Goal: Obtain resource: Download file/media

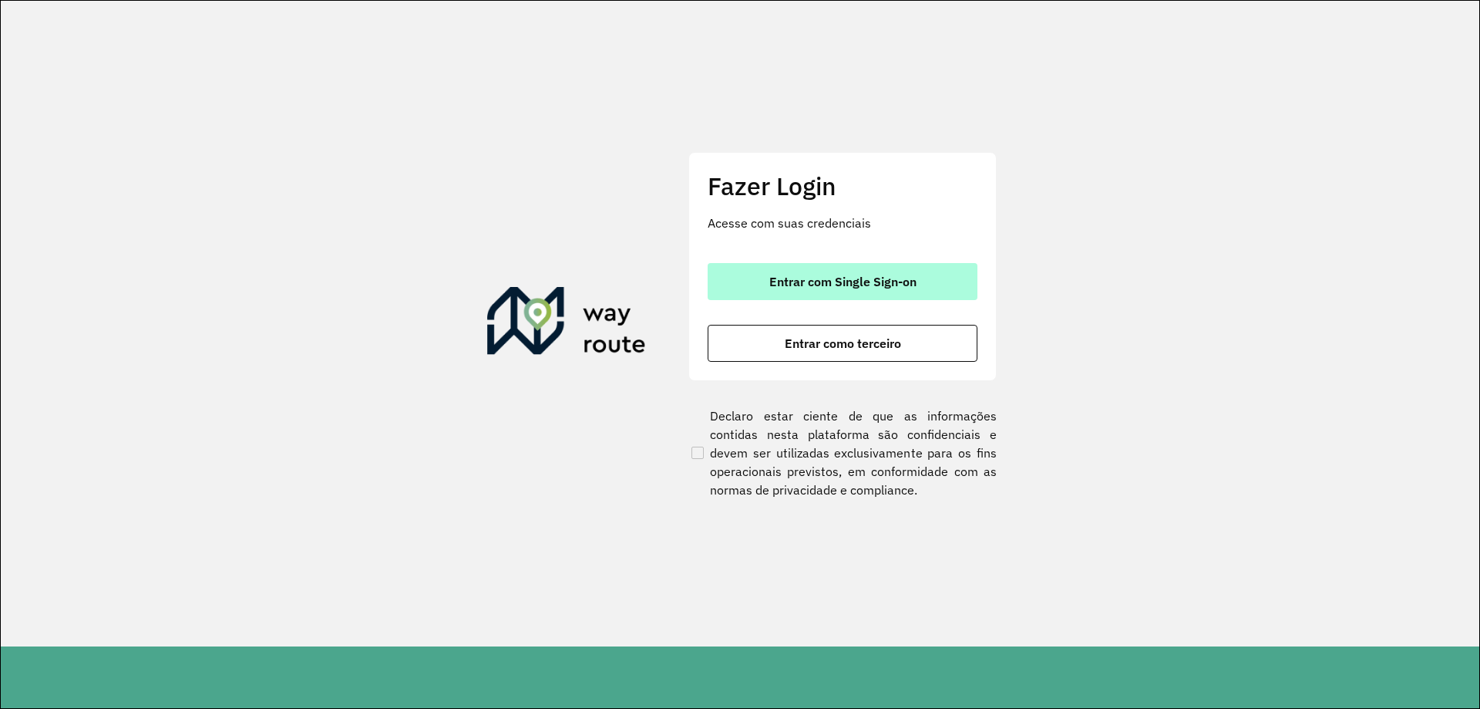
click at [765, 281] on button "Entrar com Single Sign-on" at bounding box center [843, 281] width 270 height 37
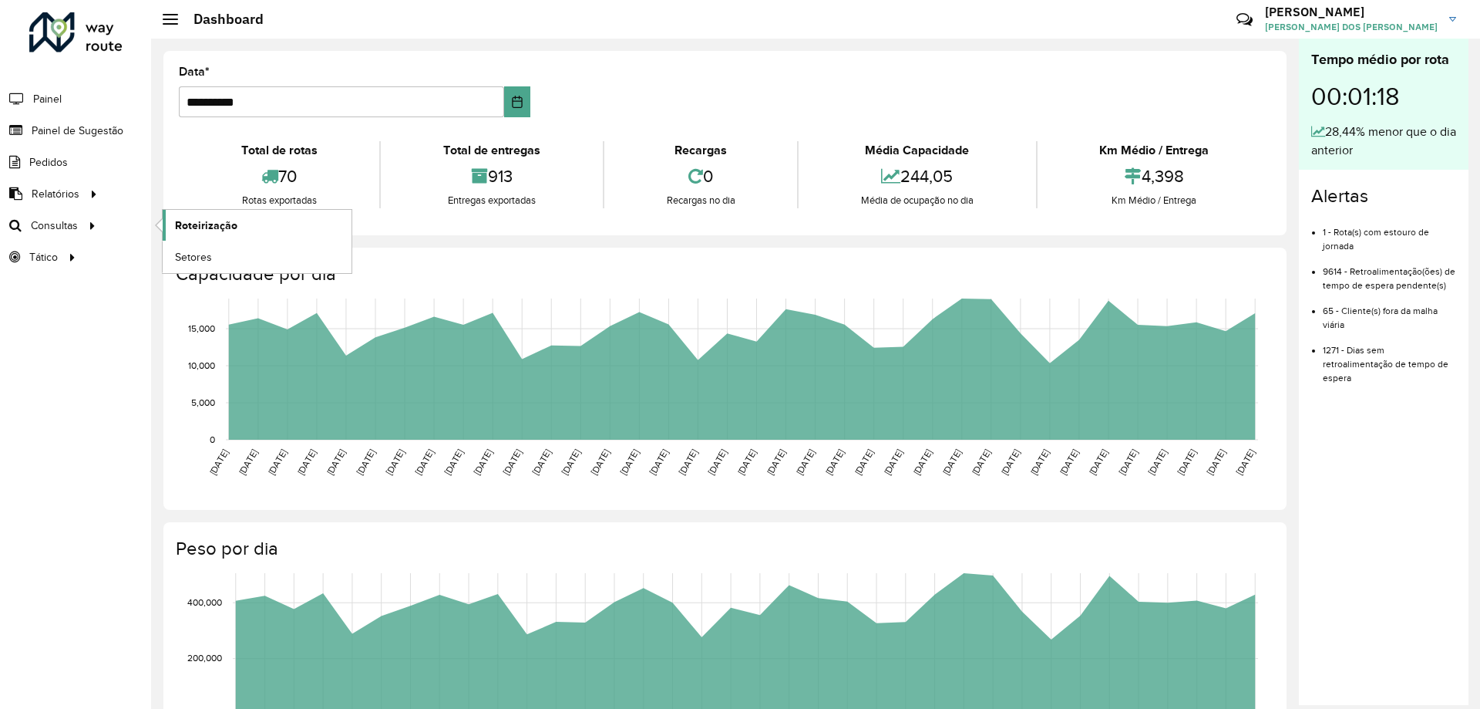
click at [185, 224] on span "Roteirização" at bounding box center [206, 225] width 62 height 16
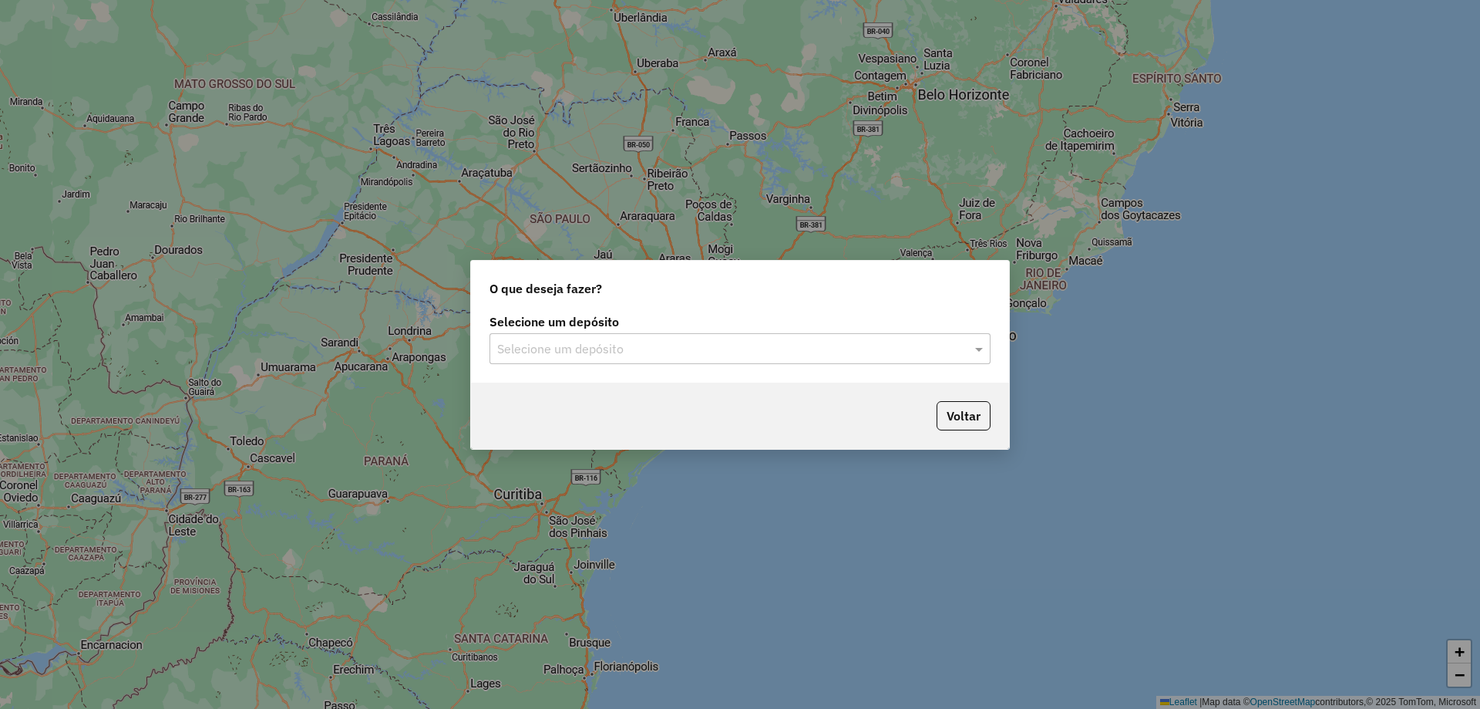
click at [659, 355] on input "text" at bounding box center [724, 349] width 455 height 19
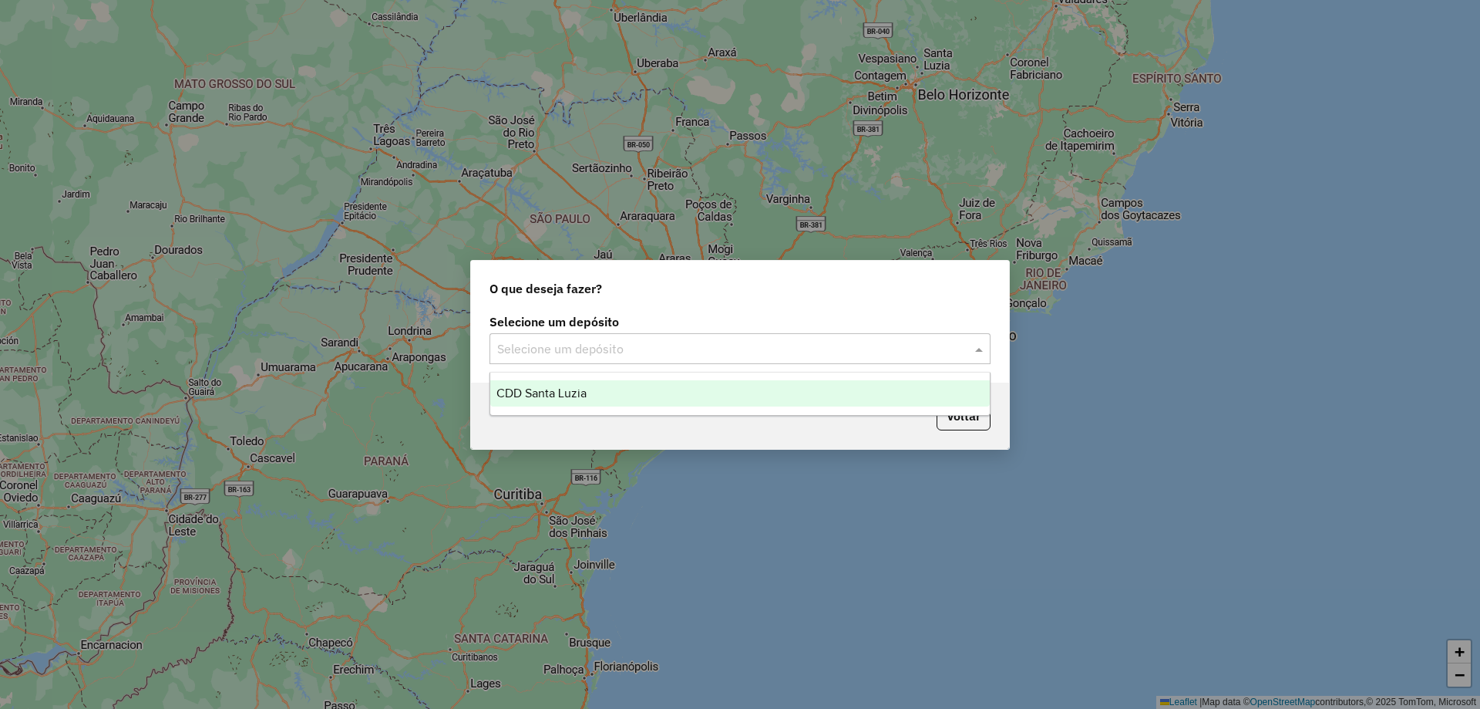
click at [627, 396] on div "CDD Santa Luzia" at bounding box center [740, 393] width 500 height 26
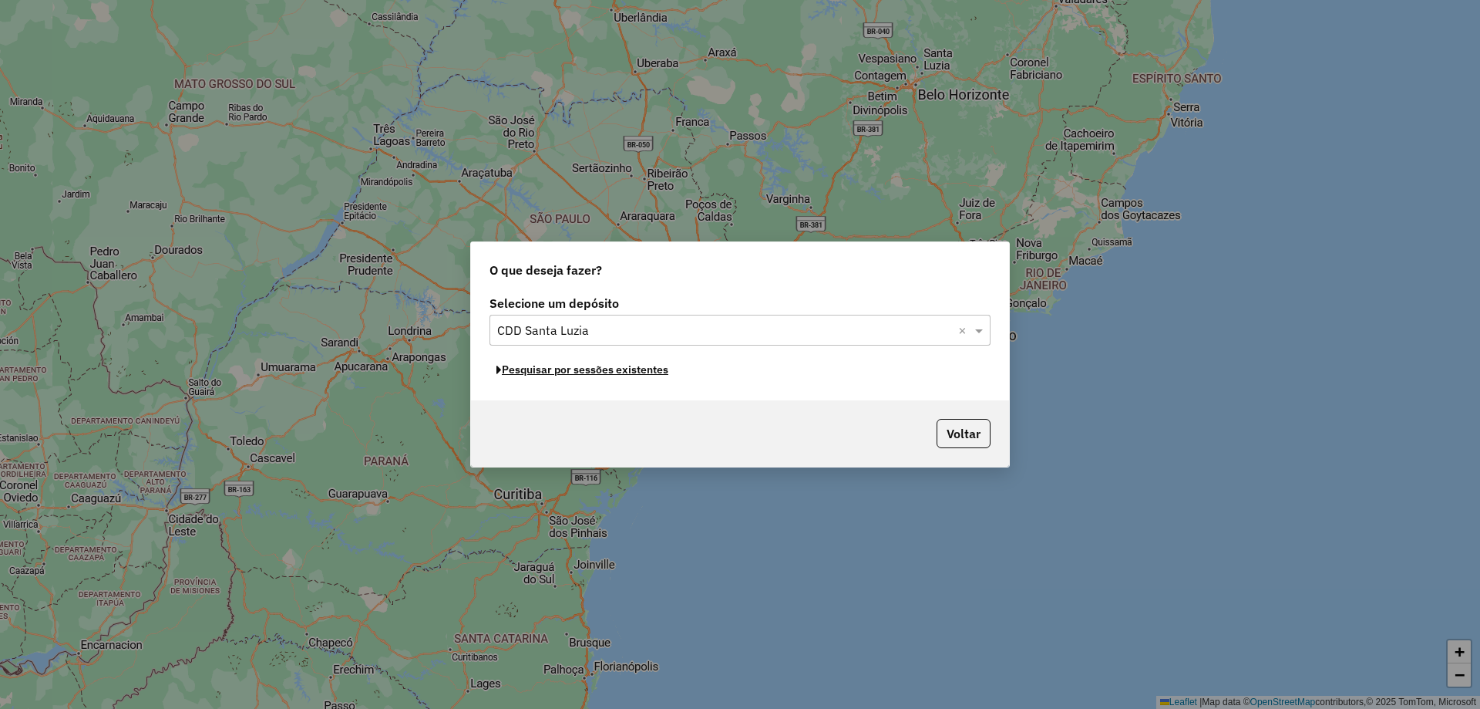
click at [641, 372] on button "Pesquisar por sessões existentes" at bounding box center [583, 370] width 186 height 24
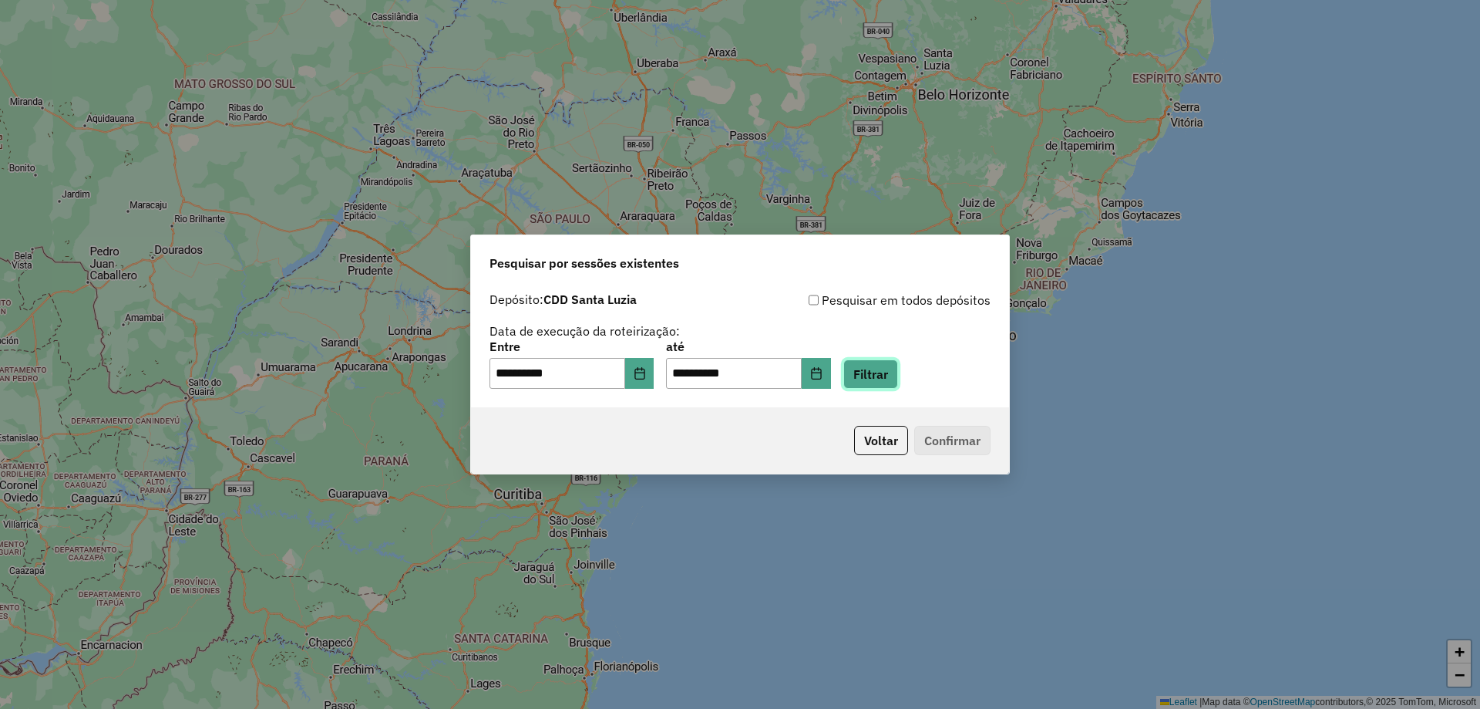
click at [877, 365] on button "Filtrar" at bounding box center [870, 373] width 55 height 29
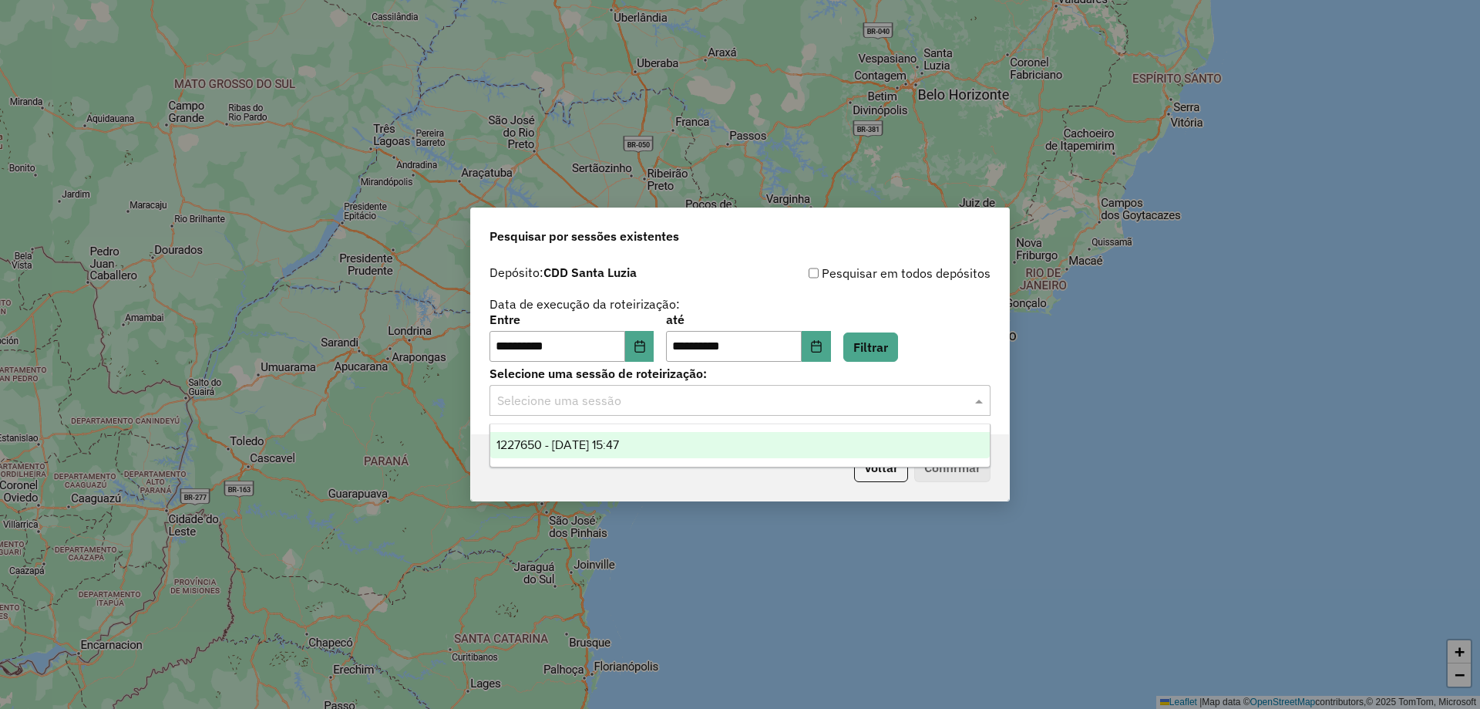
click at [665, 397] on input "text" at bounding box center [724, 401] width 455 height 19
click at [645, 437] on div "1227650 - [DATE] 15:47" at bounding box center [740, 445] width 500 height 26
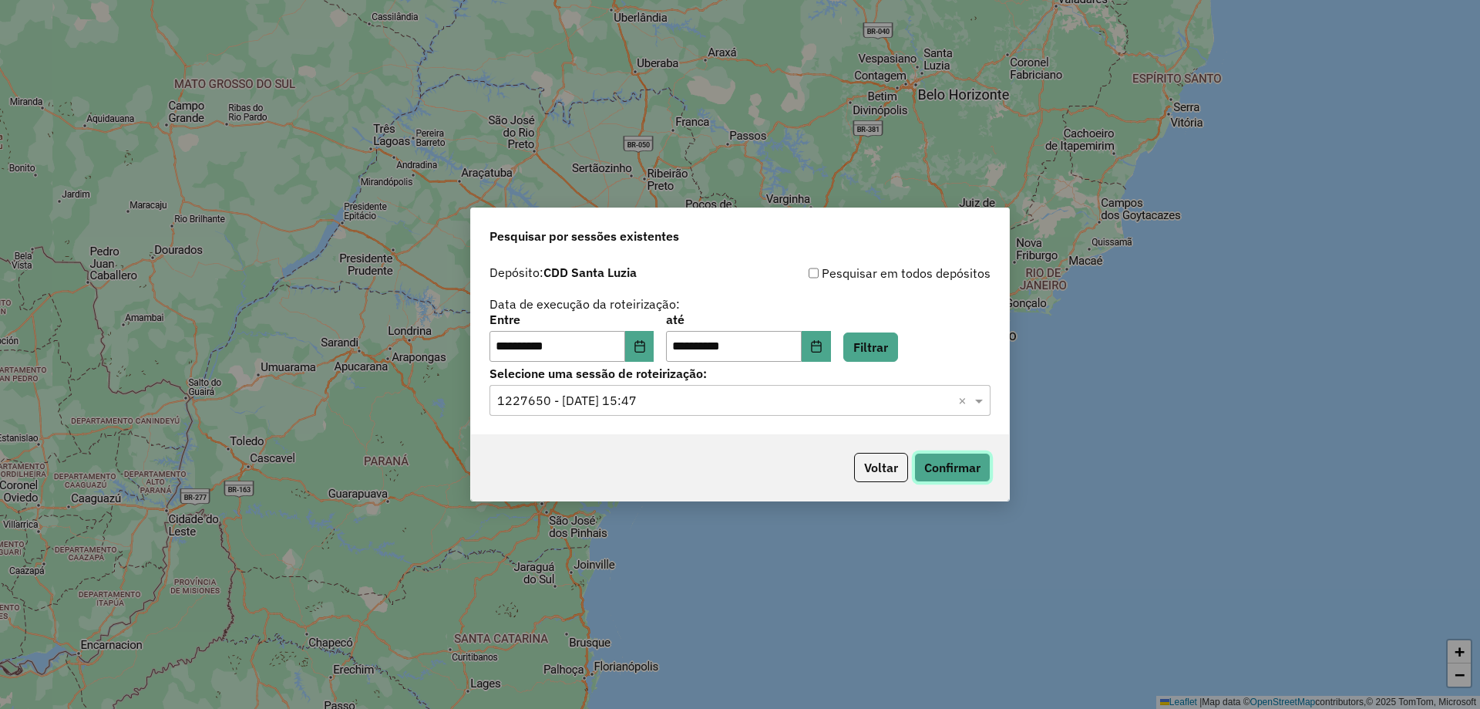
click at [932, 466] on button "Confirmar" at bounding box center [952, 467] width 76 height 29
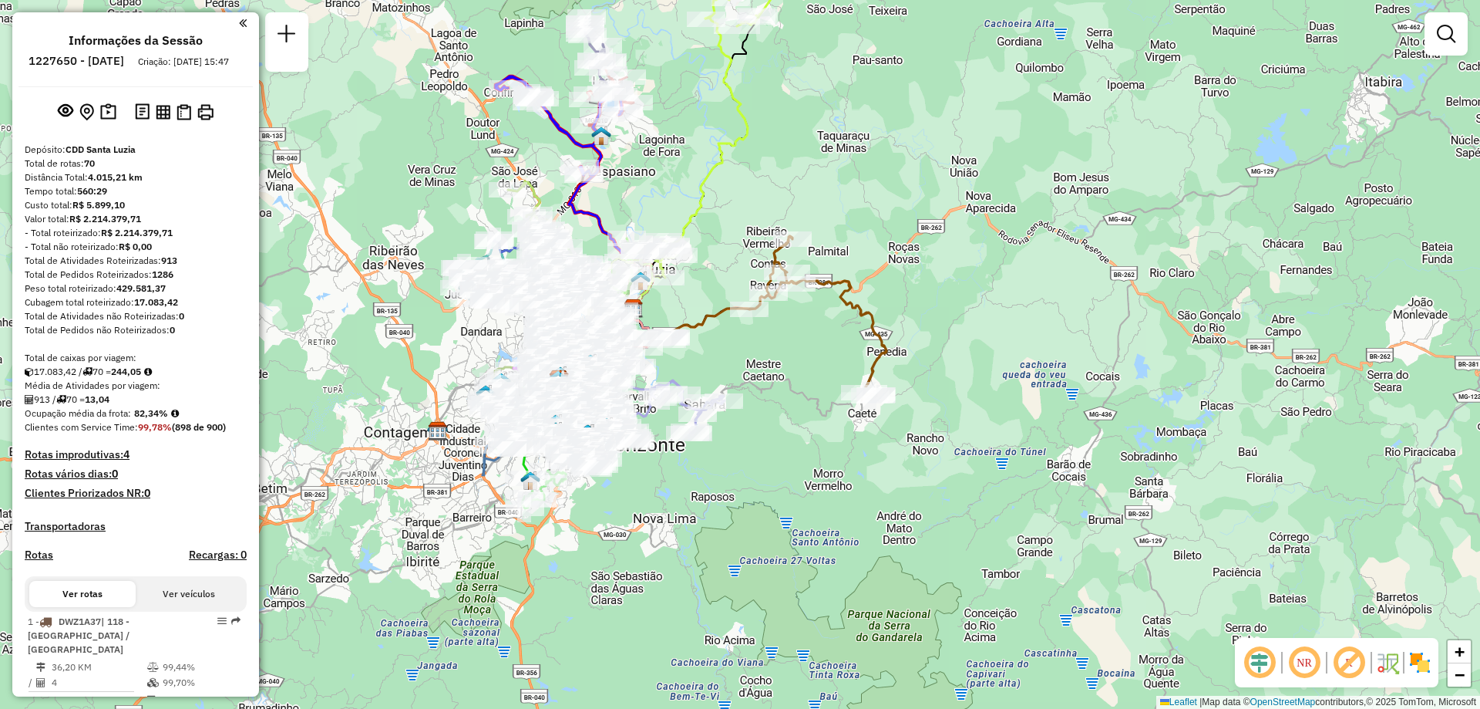
drag, startPoint x: 822, startPoint y: 274, endPoint x: 886, endPoint y: 307, distance: 71.7
click at [884, 306] on icon at bounding box center [755, 318] width 263 height 164
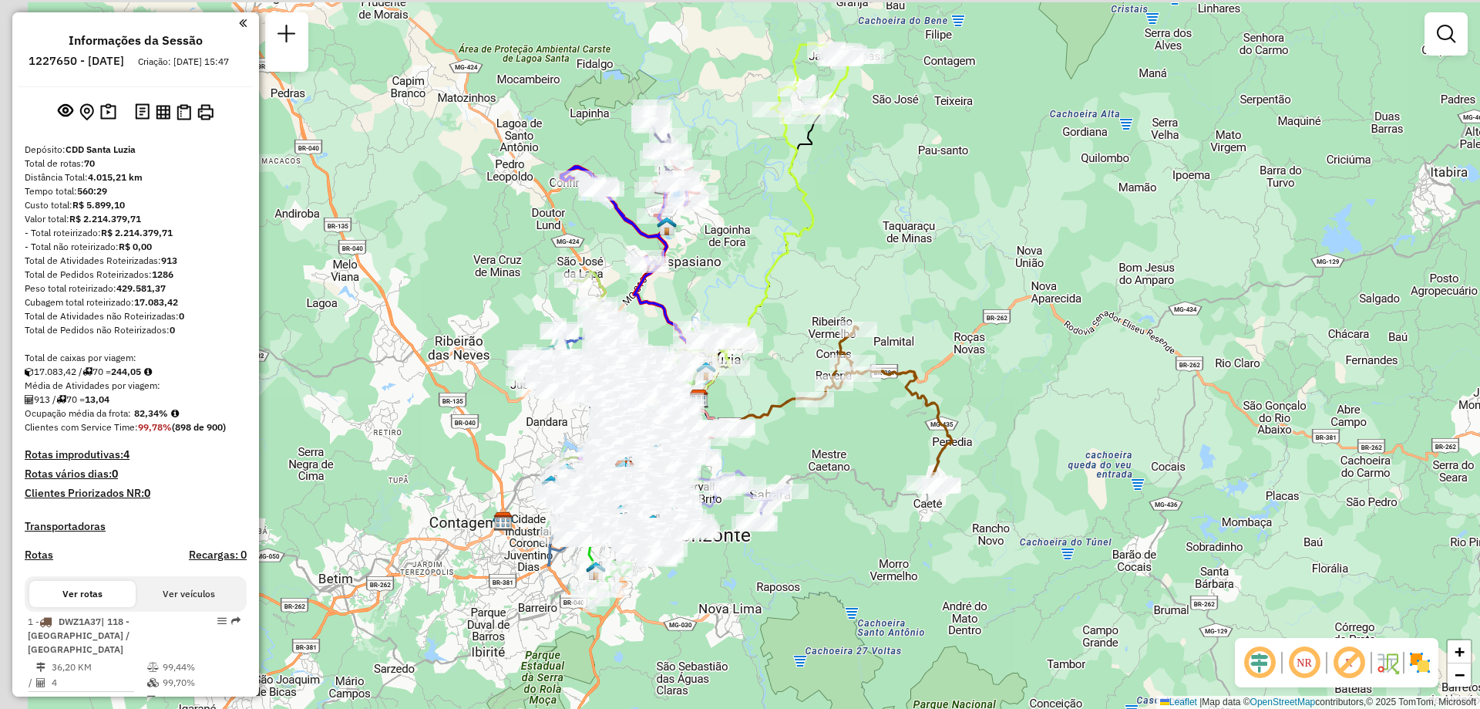
drag, startPoint x: 841, startPoint y: 179, endPoint x: 881, endPoint y: 258, distance: 89.0
click at [881, 258] on div "Janela de atendimento Grade de atendimento Capacidade Transportadoras Veículos …" at bounding box center [740, 354] width 1480 height 709
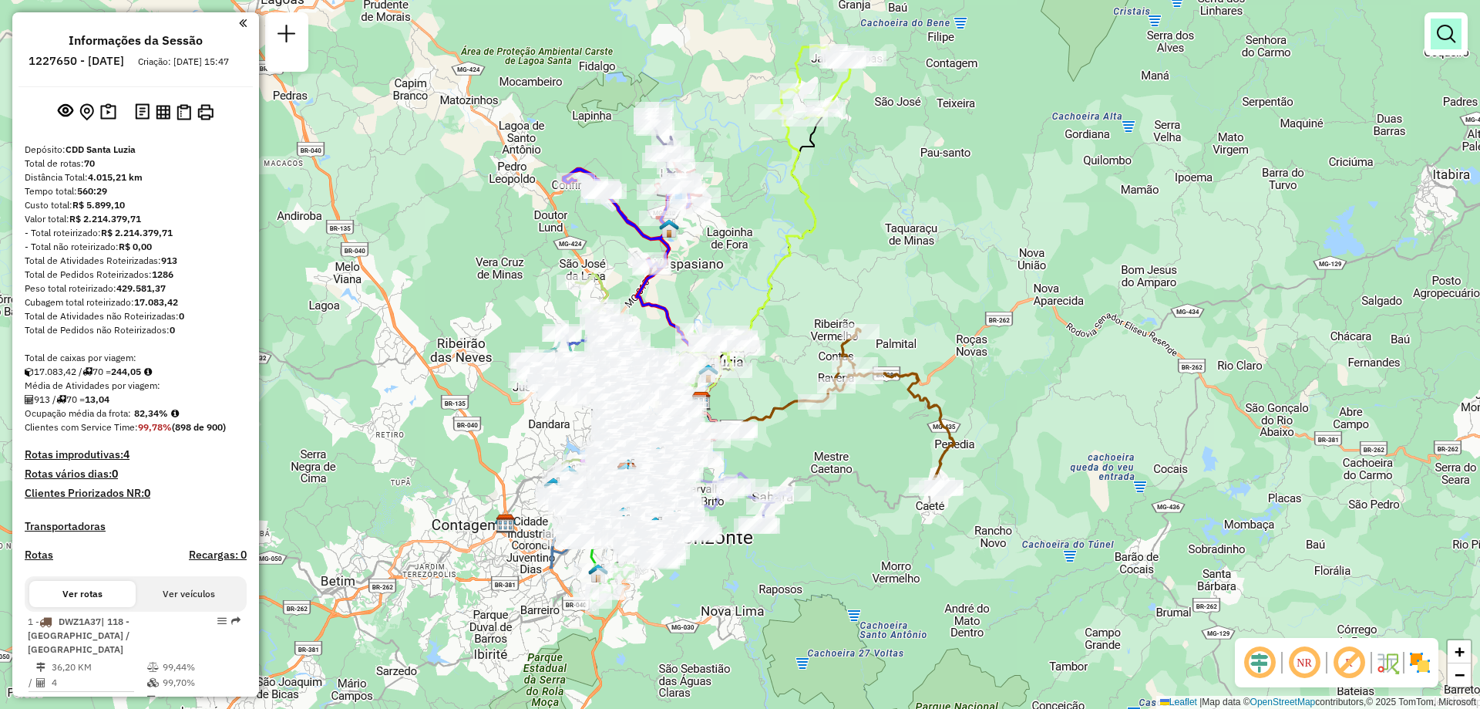
click at [1441, 29] on em at bounding box center [1446, 34] width 19 height 19
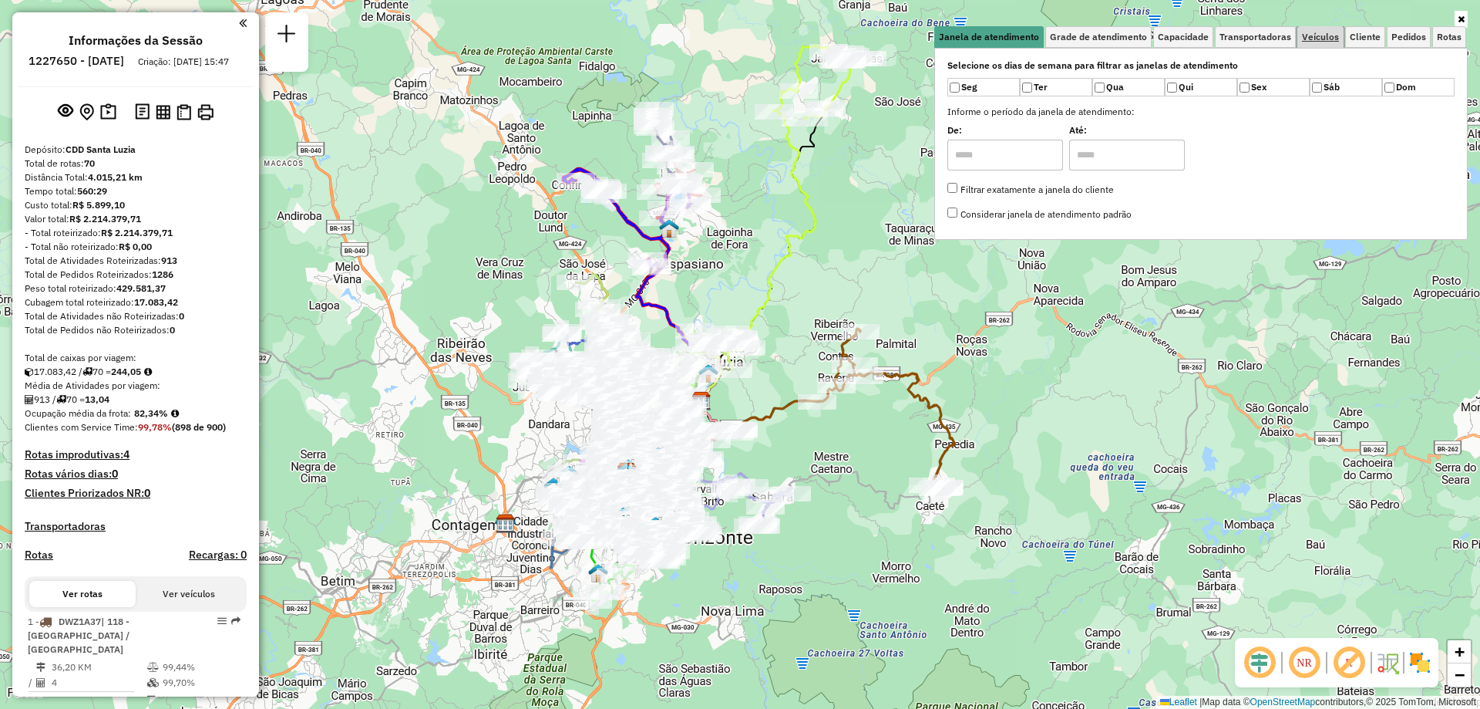
click at [1314, 39] on span "Veículos" at bounding box center [1320, 36] width 37 height 9
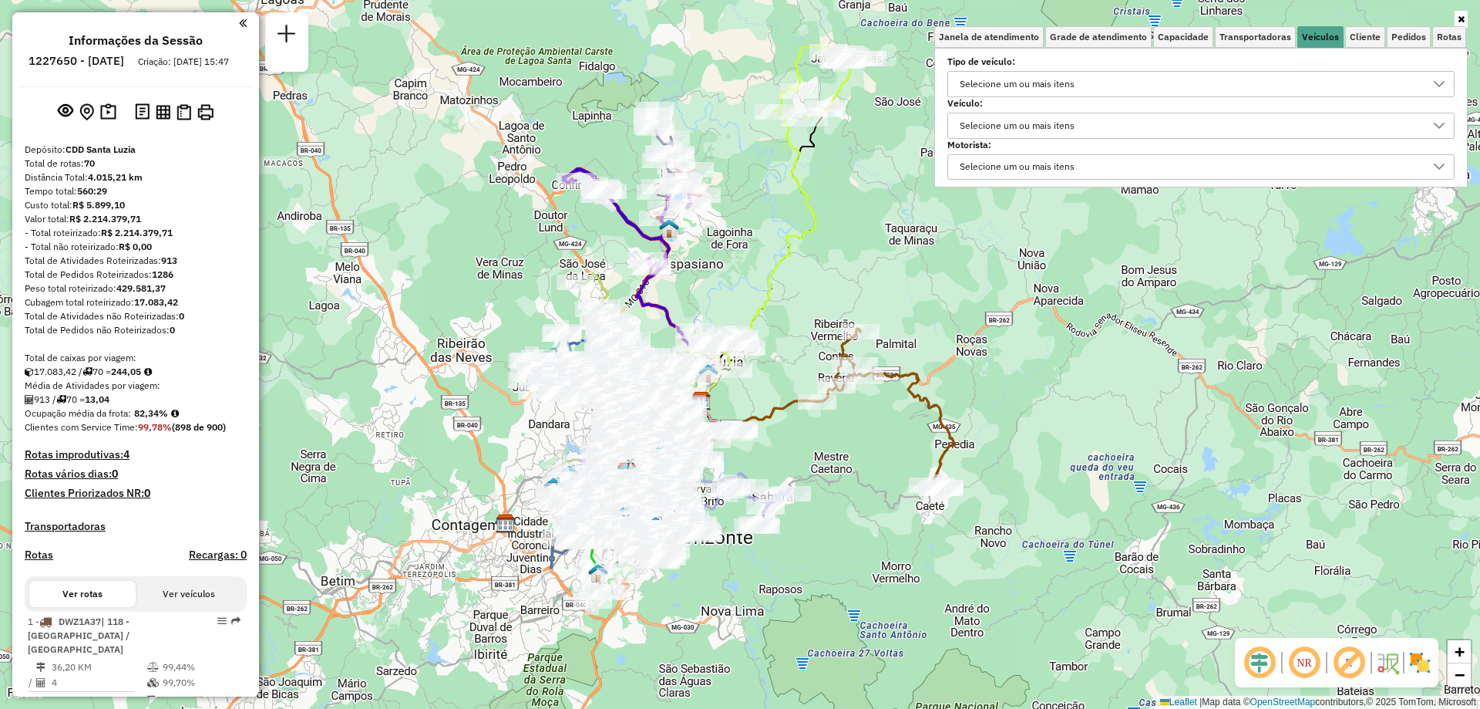
click at [1057, 123] on div "Selecione um ou mais itens" at bounding box center [1017, 125] width 126 height 25
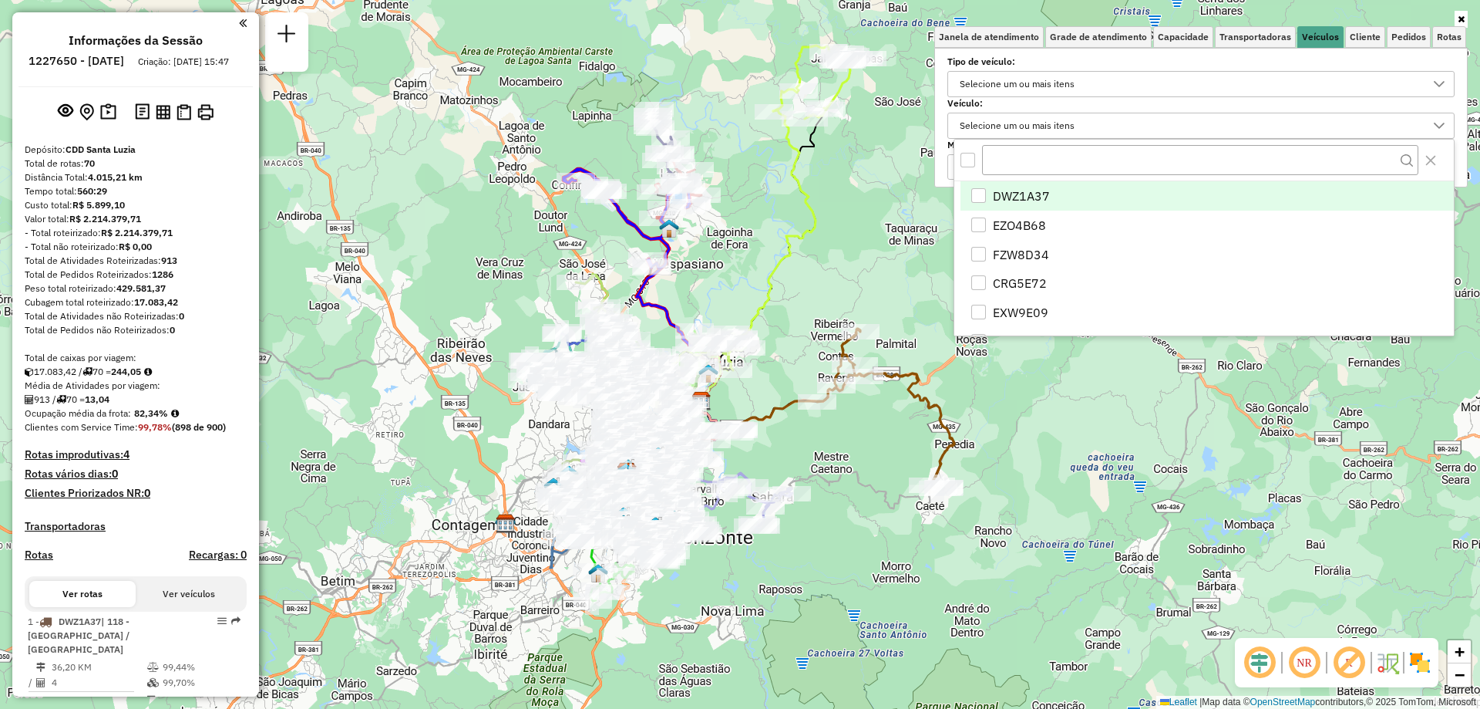
scroll to position [9, 53]
click at [1057, 123] on div "Selecione um ou mais itens" at bounding box center [1017, 125] width 126 height 25
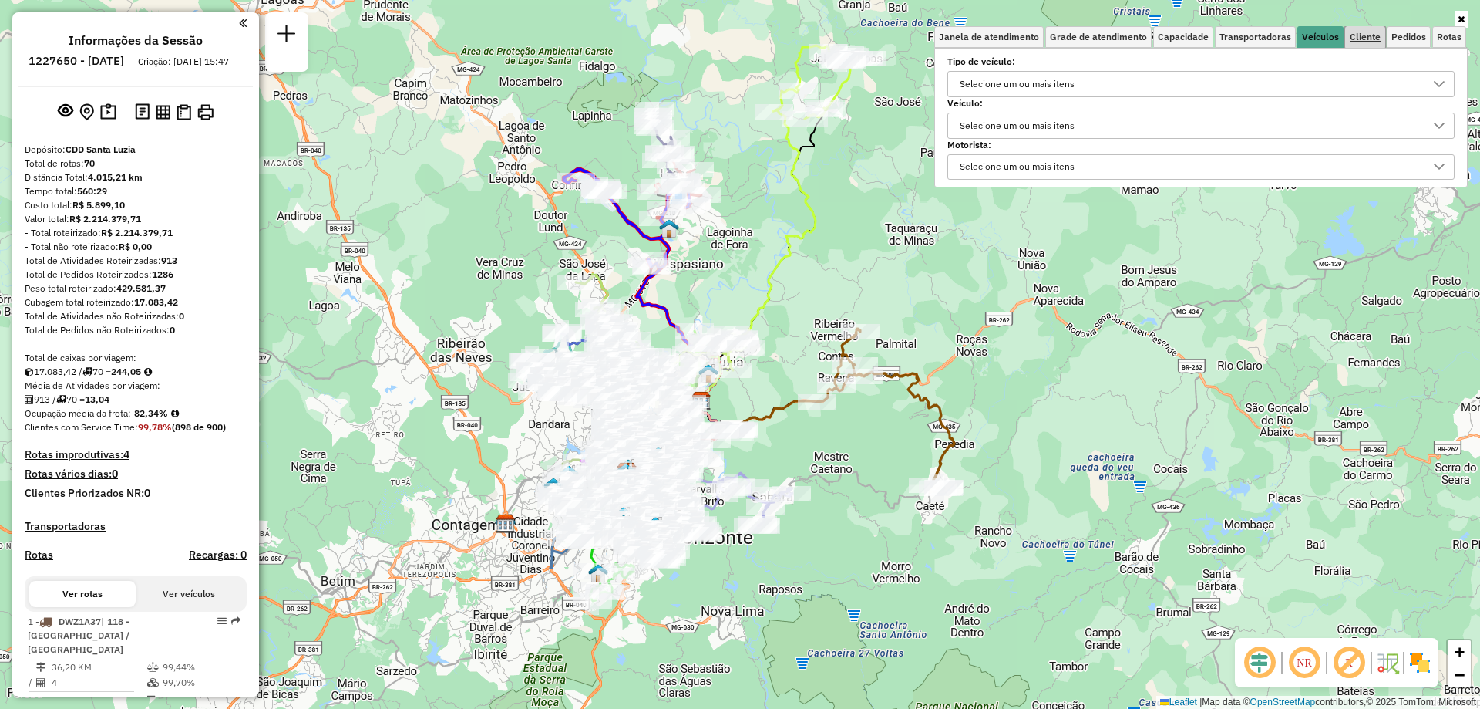
click at [1363, 36] on span "Cliente" at bounding box center [1365, 36] width 31 height 9
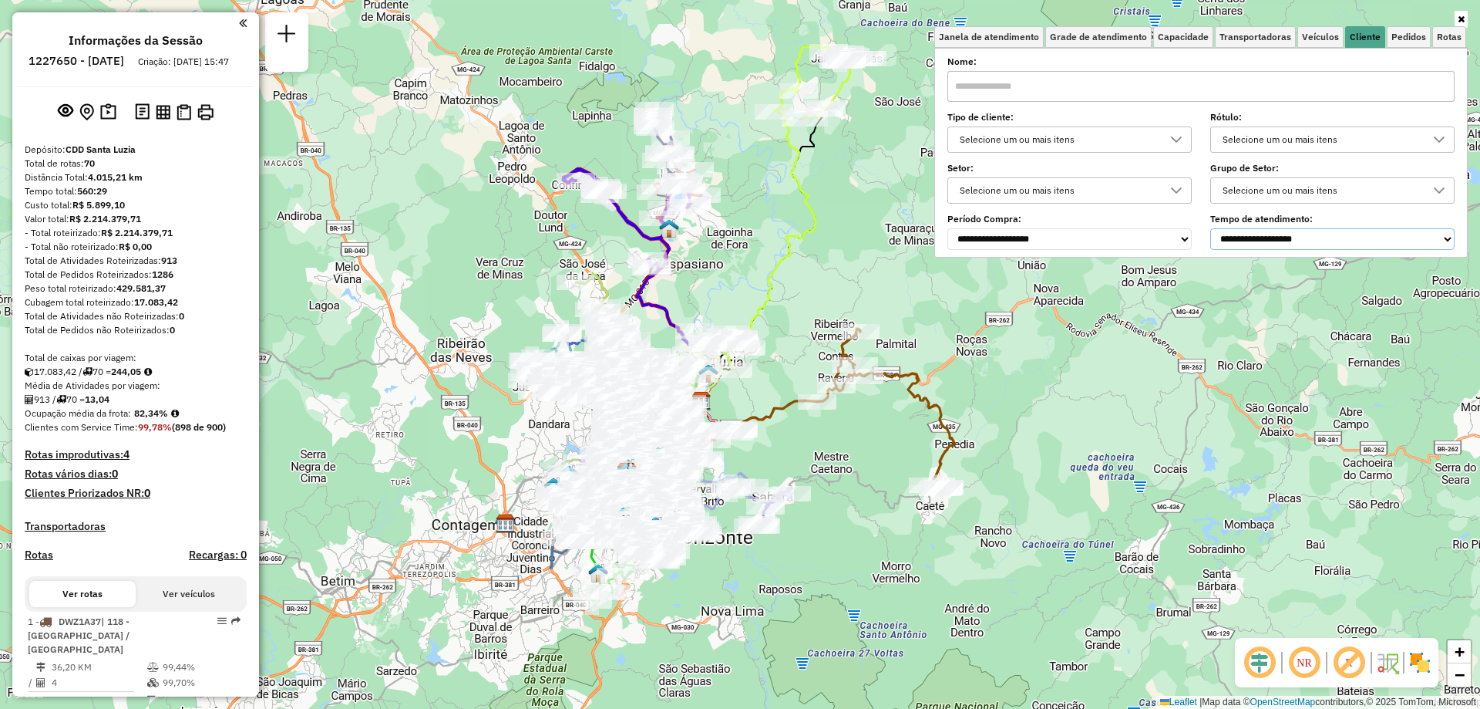
click at [1328, 237] on select "**********" at bounding box center [1332, 239] width 244 height 22
click at [1214, 228] on select "**********" at bounding box center [1332, 239] width 244 height 22
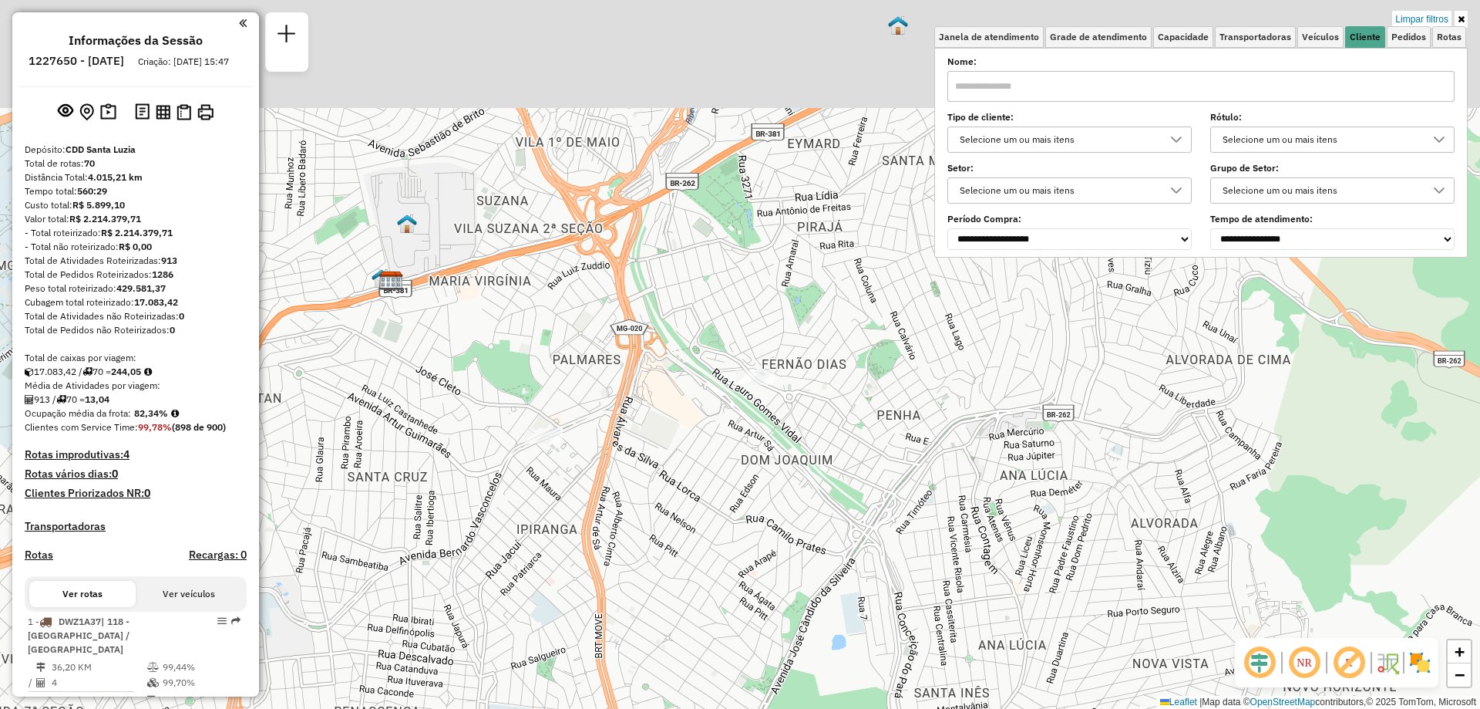
drag, startPoint x: 587, startPoint y: 373, endPoint x: 584, endPoint y: 503, distance: 130.3
click at [584, 503] on div "Limpar filtros Janela de atendimento Grade de atendimento Capacidade Transporta…" at bounding box center [740, 354] width 1480 height 709
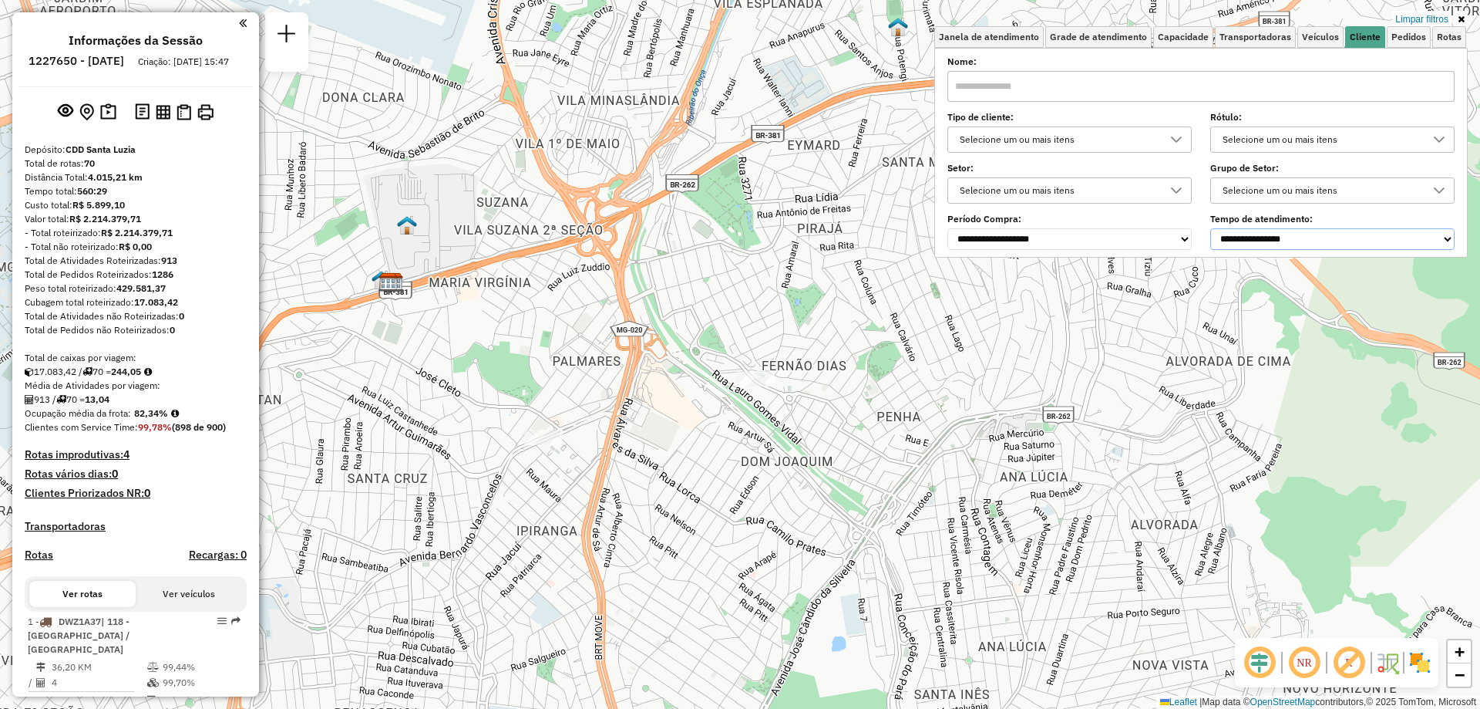
click at [1278, 237] on select "**********" at bounding box center [1332, 239] width 244 height 22
select select "**********"
click at [1214, 228] on select "**********" at bounding box center [1332, 239] width 244 height 22
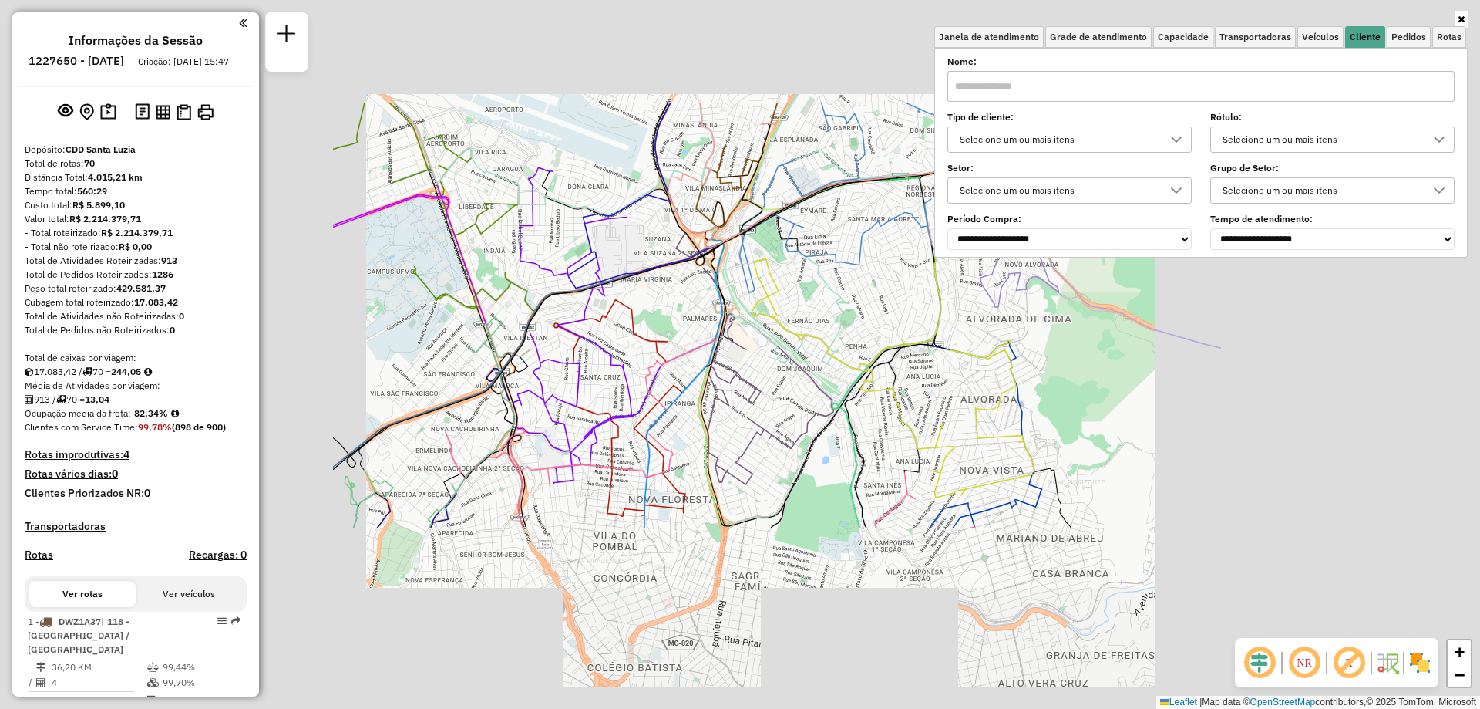
click at [1466, 19] on link at bounding box center [1461, 19] width 13 height 17
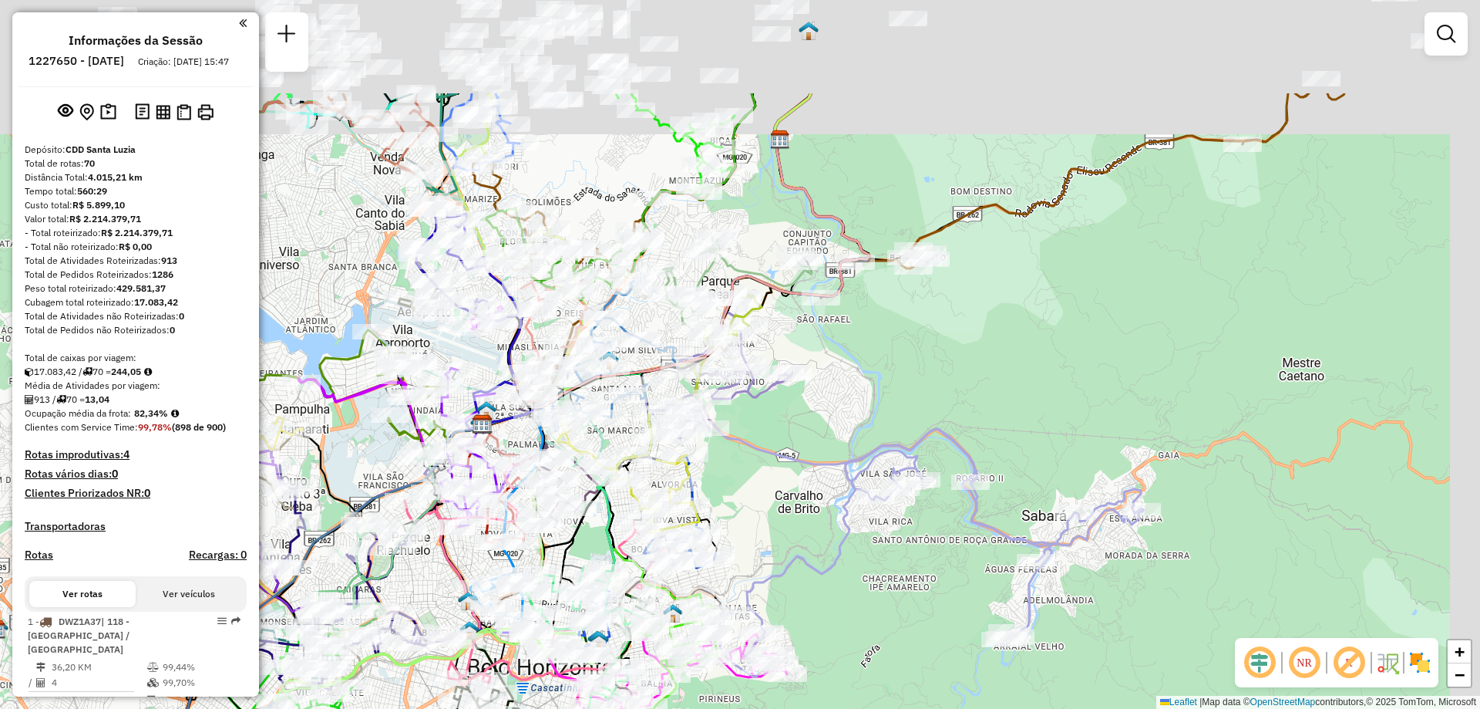
drag, startPoint x: 1036, startPoint y: 207, endPoint x: 936, endPoint y: 372, distance: 192.4
click at [936, 372] on div "Janela de atendimento Grade de atendimento Capacidade Transportadoras Veículos …" at bounding box center [740, 354] width 1480 height 709
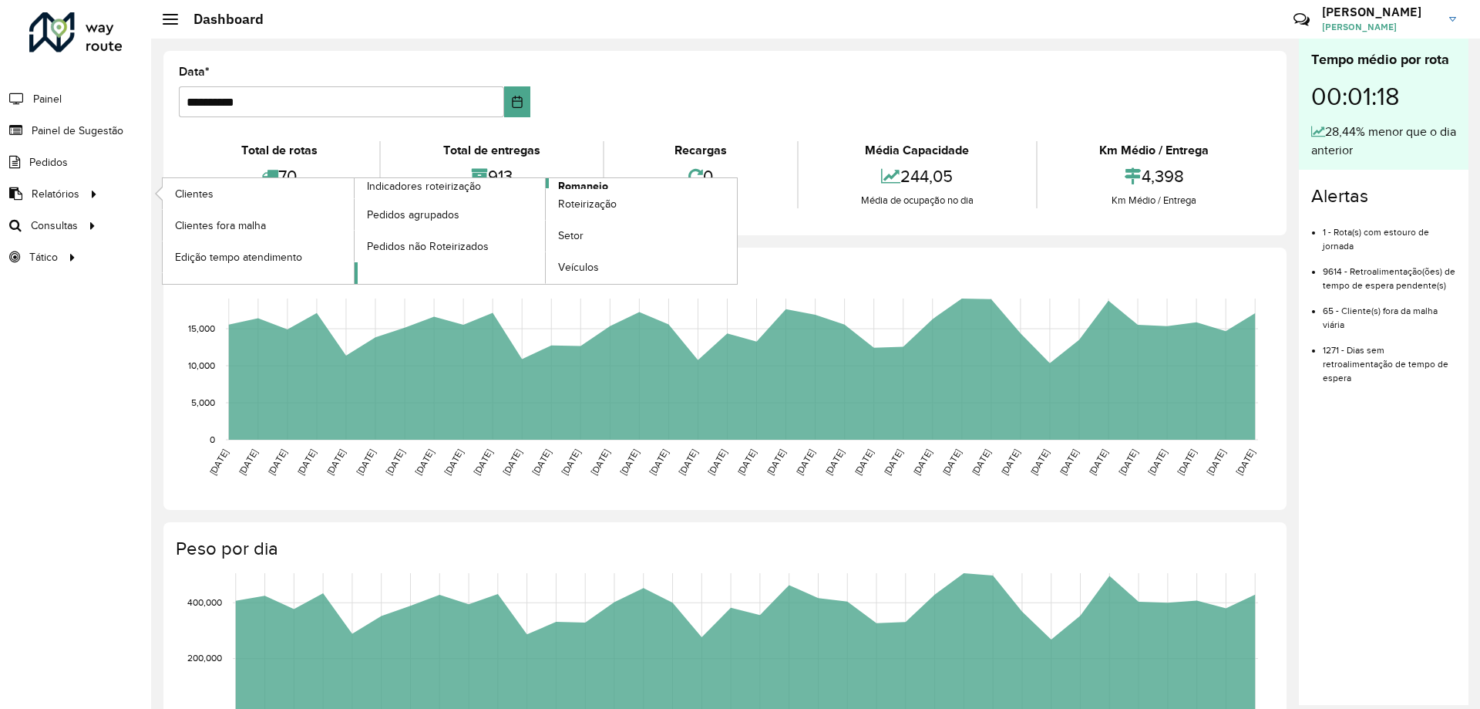
click at [582, 183] on span "Romaneio" at bounding box center [583, 186] width 50 height 16
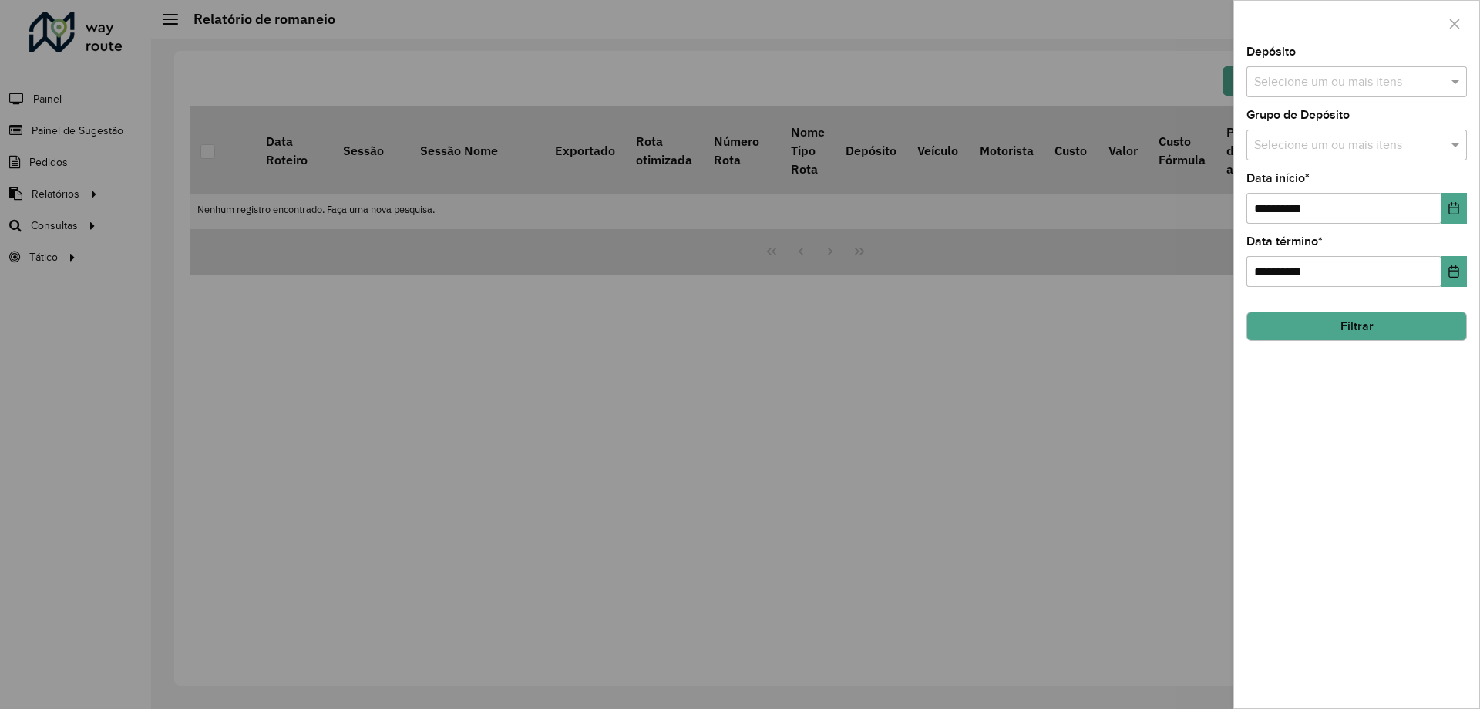
click at [1335, 88] on input "text" at bounding box center [1349, 82] width 197 height 19
click at [1311, 158] on div "CDD Santa Luzia" at bounding box center [1356, 159] width 219 height 26
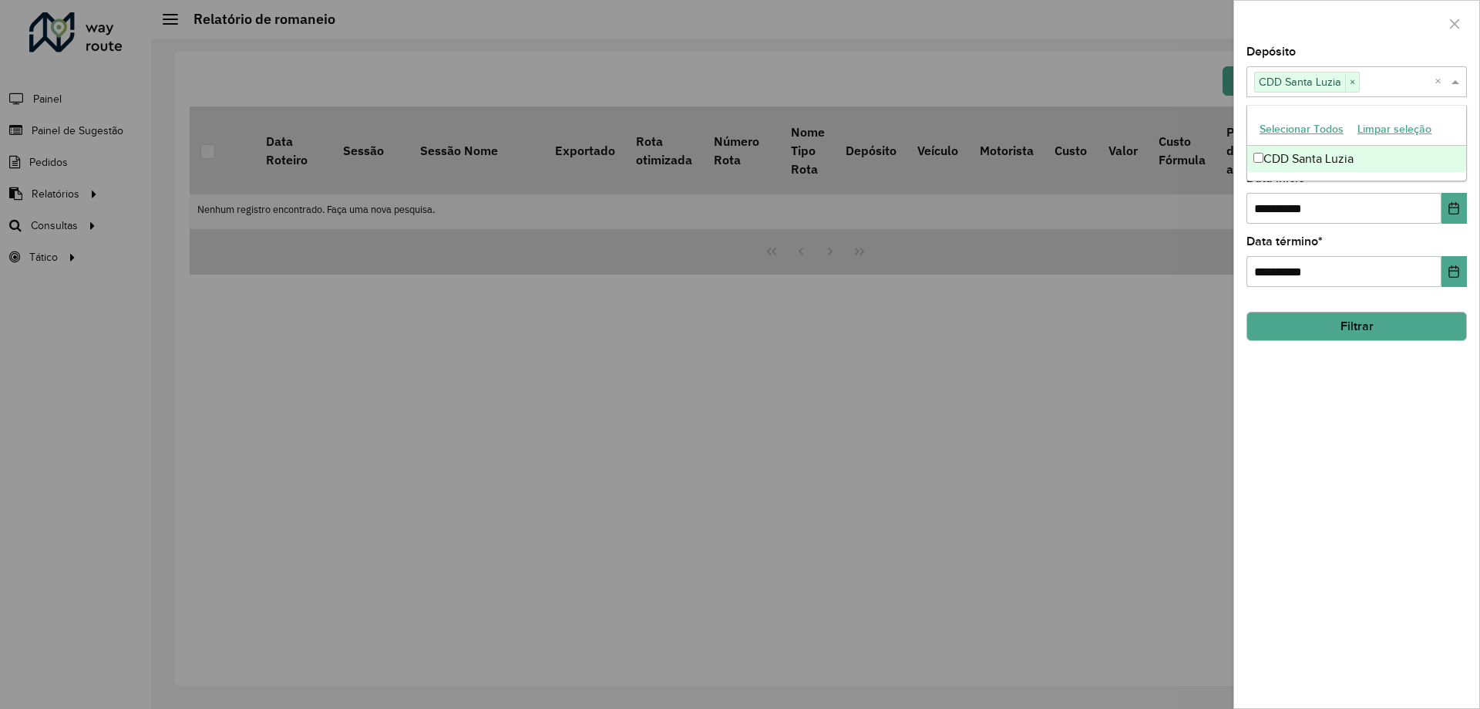
click at [1345, 44] on div at bounding box center [1356, 23] width 245 height 45
click at [1293, 139] on input "text" at bounding box center [1349, 145] width 197 height 19
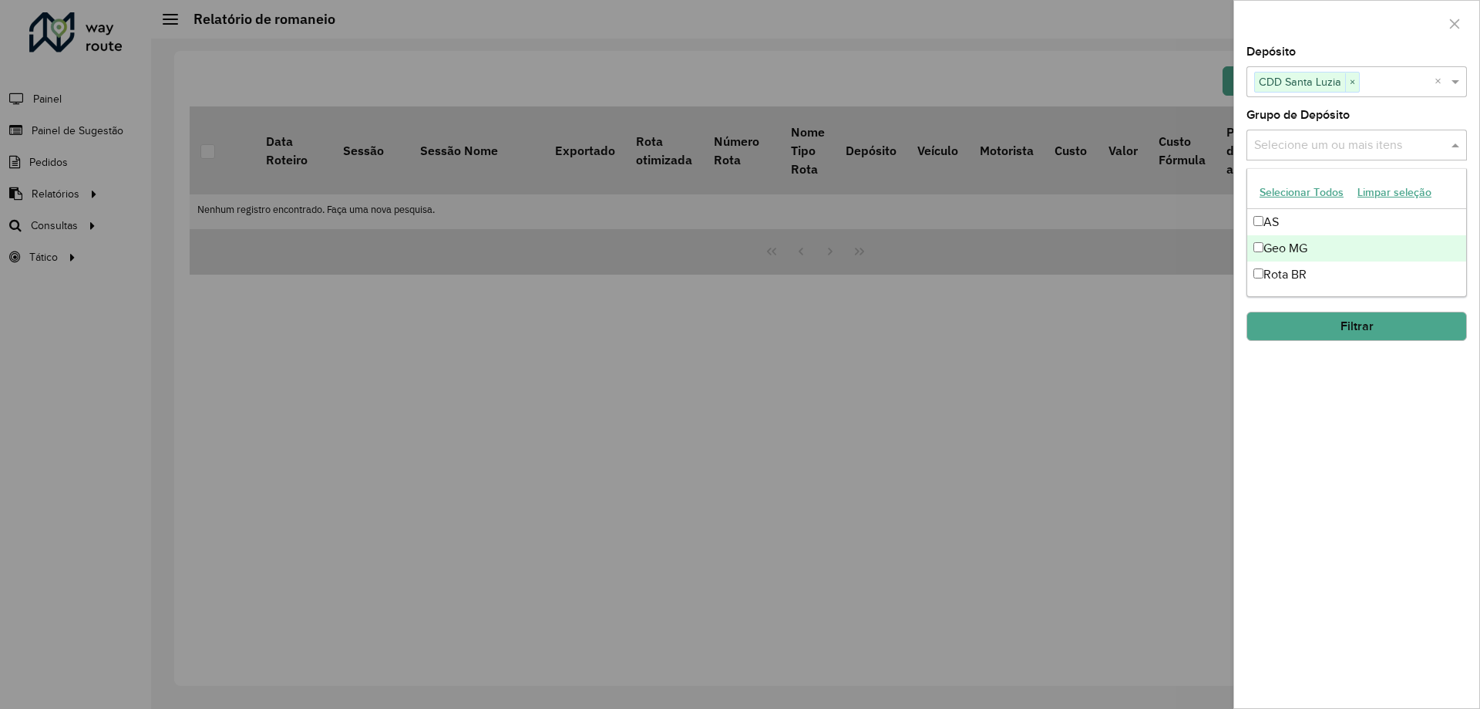
click at [1283, 237] on div "Geo MG" at bounding box center [1356, 248] width 219 height 26
click at [1364, 121] on div "Grupo de Depósito Selecione um ou mais itens Geo MG × ×" at bounding box center [1357, 134] width 221 height 51
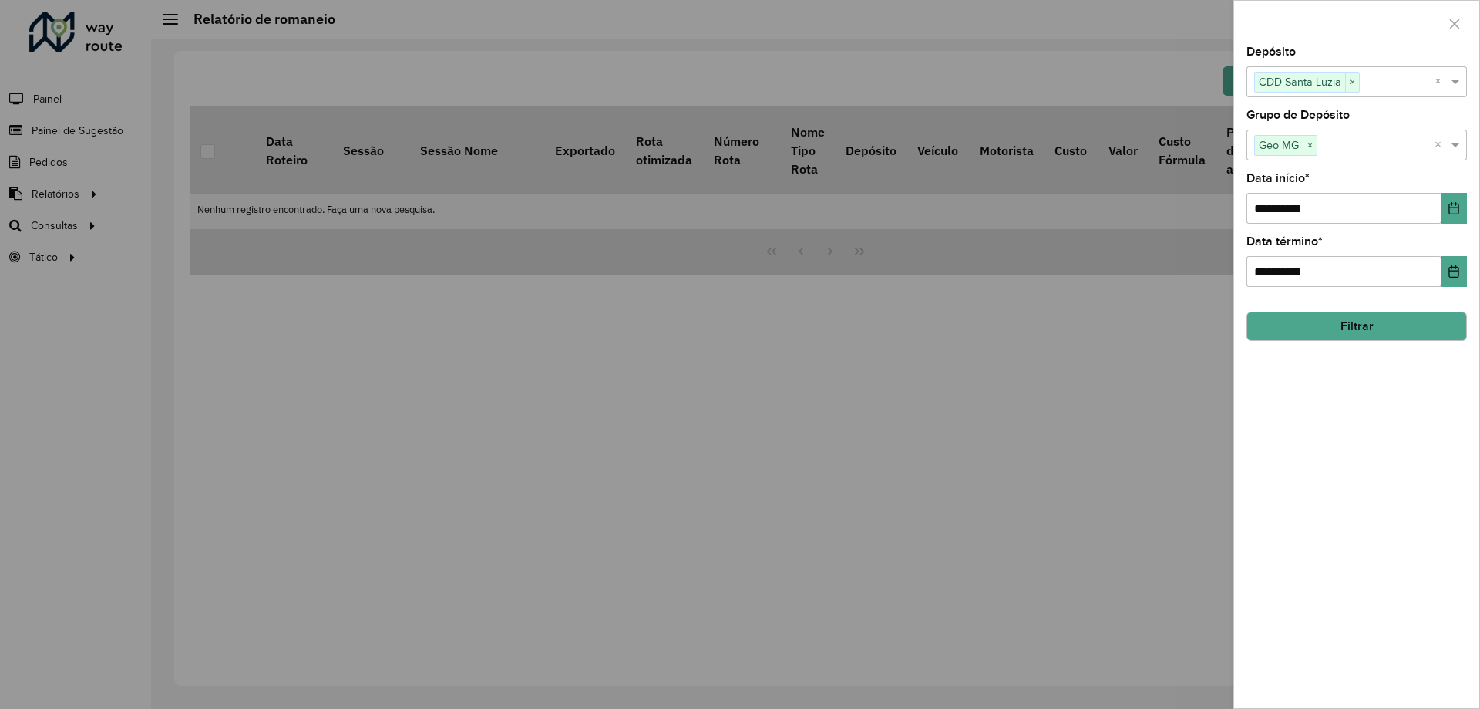
click at [1385, 325] on button "Filtrar" at bounding box center [1357, 325] width 221 height 29
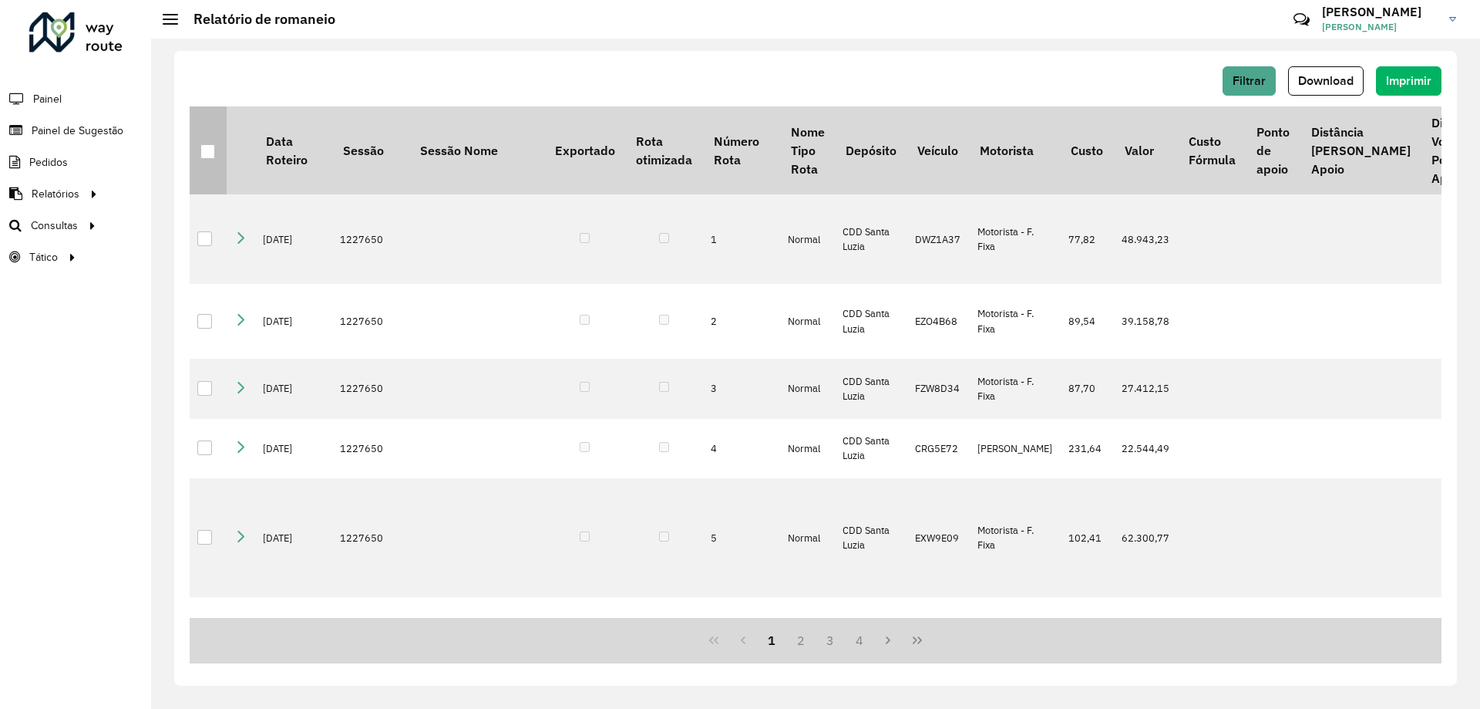
click at [211, 148] on div at bounding box center [207, 151] width 15 height 15
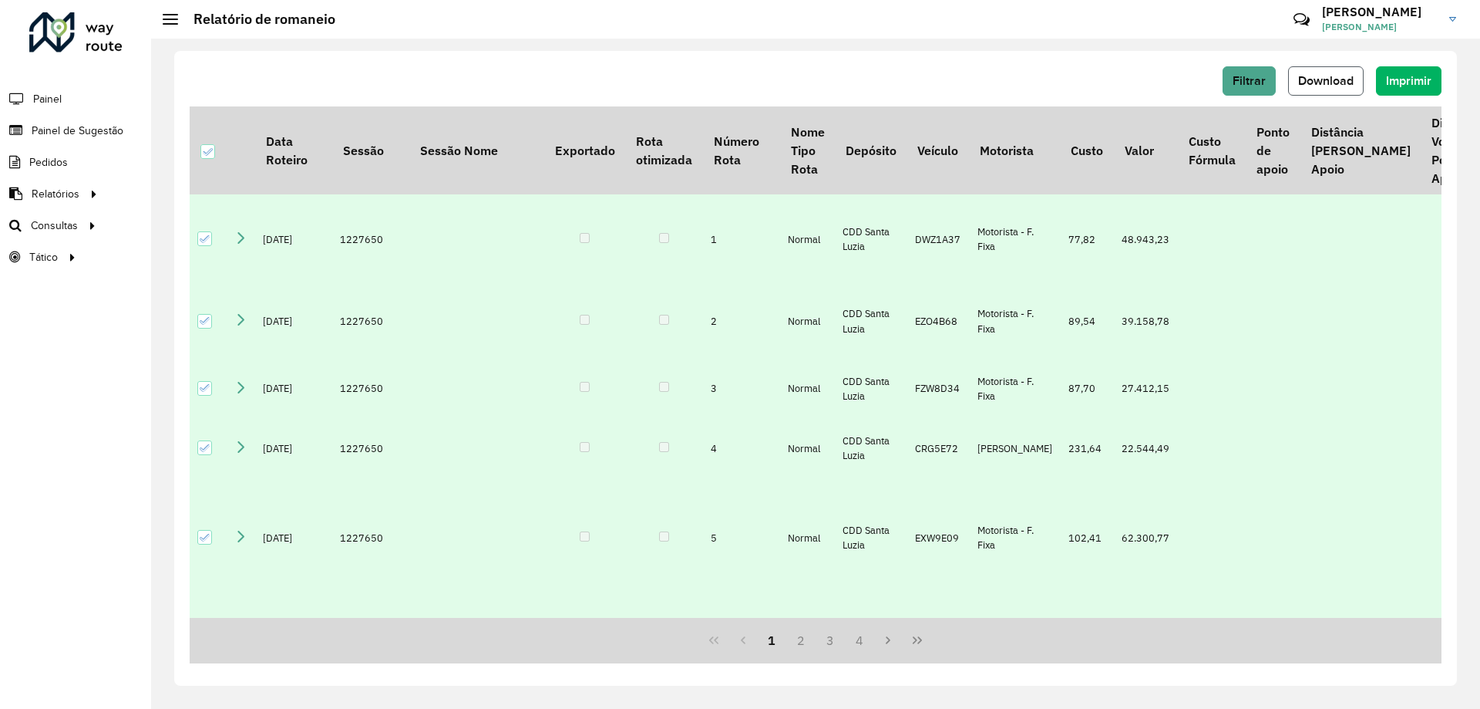
click at [1311, 78] on span "Download" at bounding box center [1326, 80] width 56 height 13
